Goal: Navigation & Orientation: Locate item on page

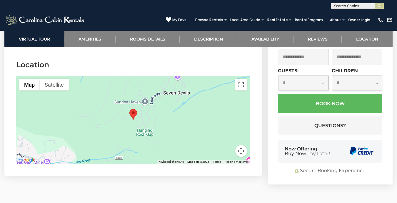
scroll to position [1826, 0]
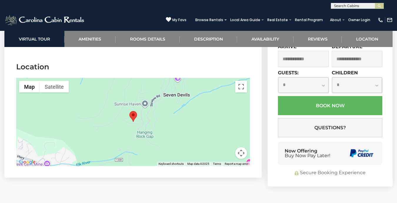
click at [240, 147] on button "Map camera controls" at bounding box center [241, 153] width 12 height 12
click at [242, 81] on button "Toggle fullscreen view" at bounding box center [241, 87] width 12 height 12
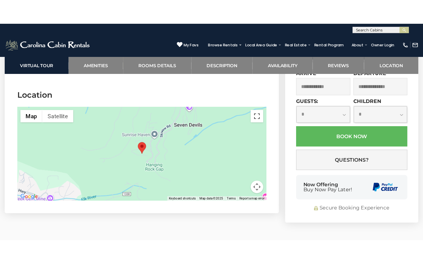
scroll to position [1818, 0]
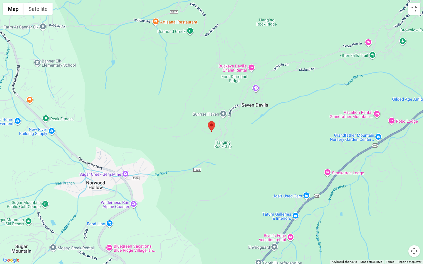
click at [396, 203] on button "Map camera controls" at bounding box center [414, 252] width 12 height 12
click at [396, 203] on button "Zoom in" at bounding box center [400, 222] width 12 height 12
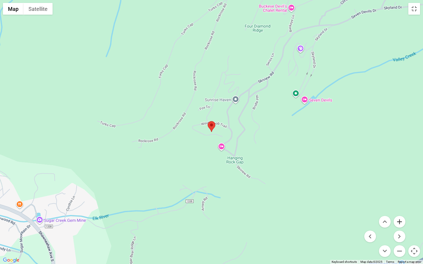
click at [396, 203] on button "Zoom in" at bounding box center [400, 222] width 12 height 12
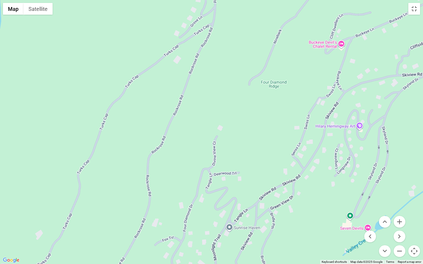
drag, startPoint x: 354, startPoint y: 106, endPoint x: 324, endPoint y: 264, distance: 160.3
click at [324, 203] on div "Map Terrain Satellite Labels Keyboard shortcuts Map Data Map data ©2025 Google …" at bounding box center [211, 132] width 423 height 264
click at [280, 85] on div at bounding box center [211, 132] width 423 height 264
click at [342, 43] on div at bounding box center [211, 132] width 423 height 264
click at [330, 42] on div at bounding box center [211, 132] width 423 height 264
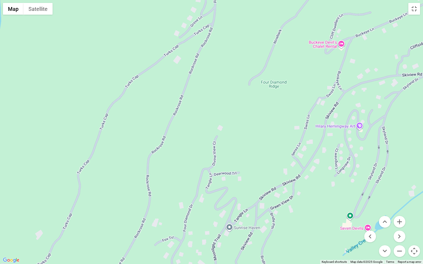
click at [342, 44] on div at bounding box center [211, 132] width 423 height 264
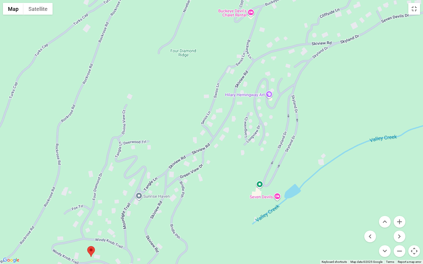
drag, startPoint x: 383, startPoint y: 53, endPoint x: 291, endPoint y: 24, distance: 96.4
click at [291, 24] on div at bounding box center [211, 132] width 423 height 264
click at [396, 203] on button "Zoom out" at bounding box center [400, 252] width 12 height 12
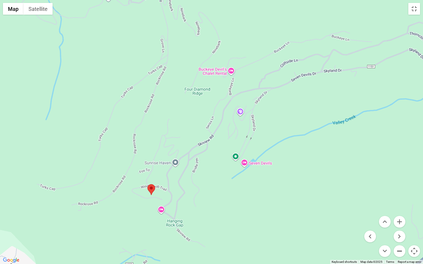
click at [396, 203] on button "Zoom out" at bounding box center [400, 252] width 12 height 12
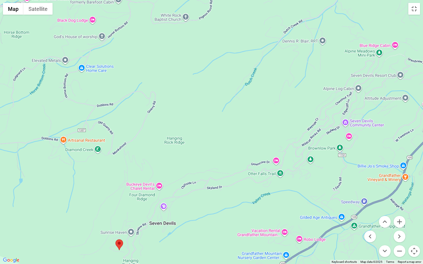
drag, startPoint x: 393, startPoint y: 72, endPoint x: 329, endPoint y: 163, distance: 110.9
click at [329, 163] on div at bounding box center [211, 132] width 423 height 264
click at [379, 49] on div at bounding box center [211, 132] width 423 height 264
click at [384, 75] on div at bounding box center [211, 132] width 423 height 264
click at [396, 74] on div at bounding box center [211, 132] width 423 height 264
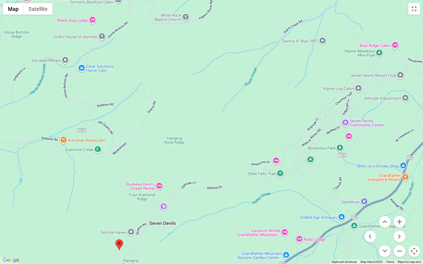
click at [359, 88] on div at bounding box center [211, 132] width 423 height 264
click at [393, 97] on div at bounding box center [211, 132] width 423 height 264
click at [396, 97] on div at bounding box center [211, 132] width 423 height 264
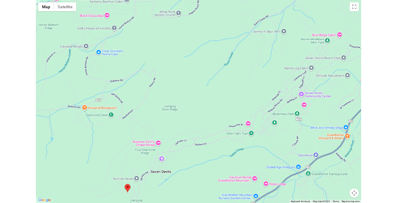
scroll to position [1826, 0]
